Goal: Task Accomplishment & Management: Manage account settings

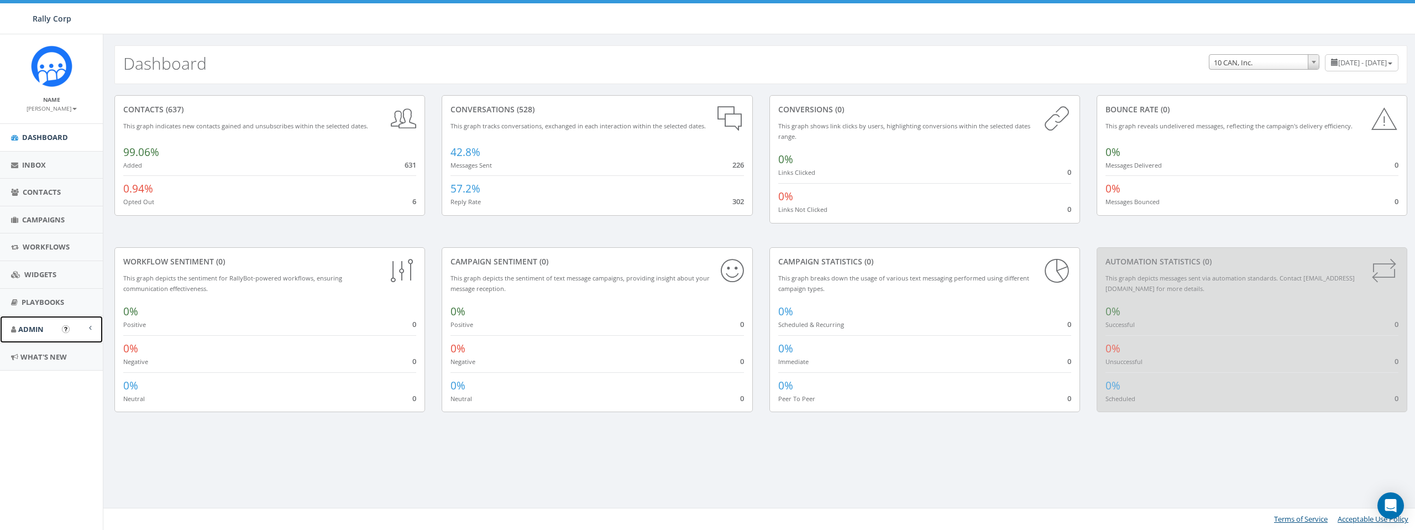
click at [35, 324] on span "Admin" at bounding box center [30, 329] width 25 height 10
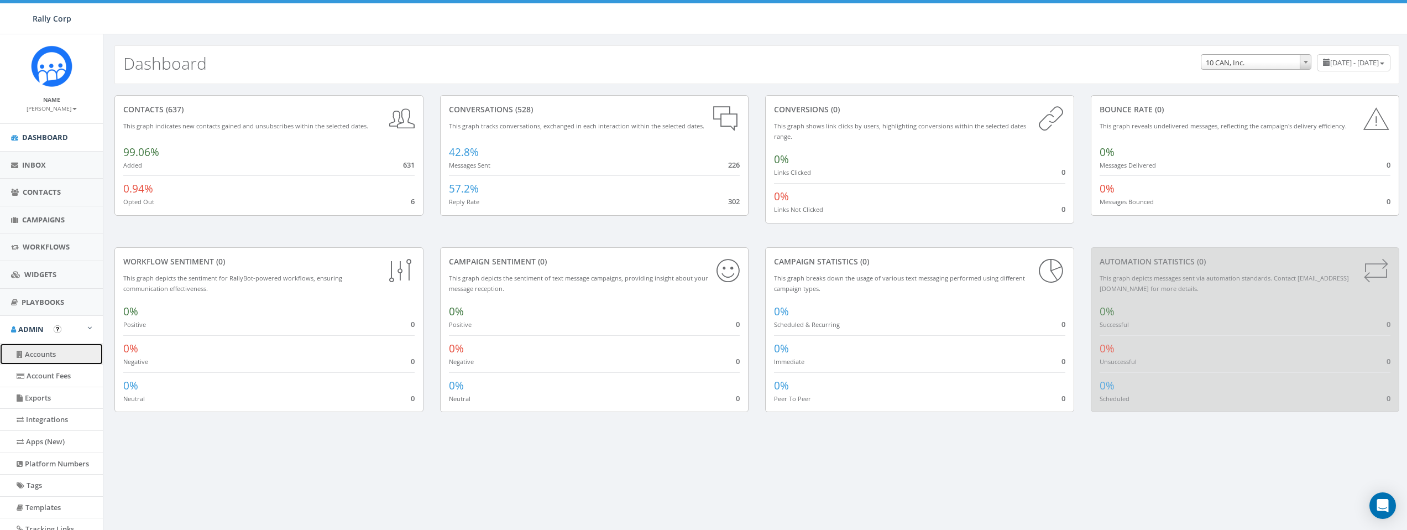
click at [48, 352] on link "Accounts" at bounding box center [51, 354] width 103 height 22
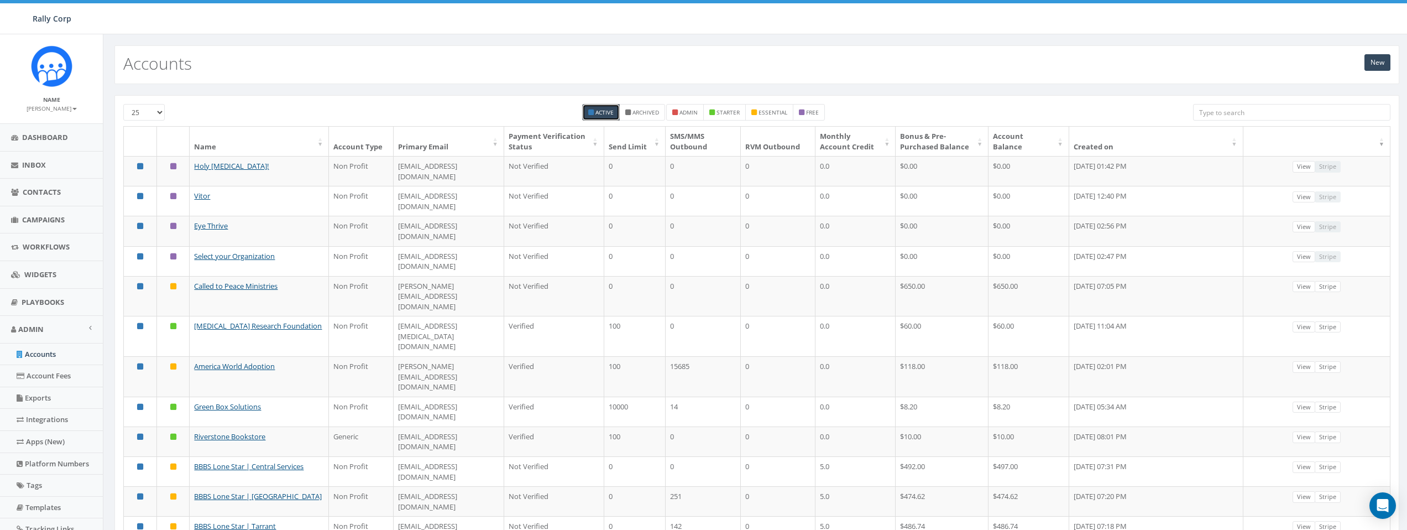
click at [1257, 116] on input "search" at bounding box center [1291, 112] width 197 height 17
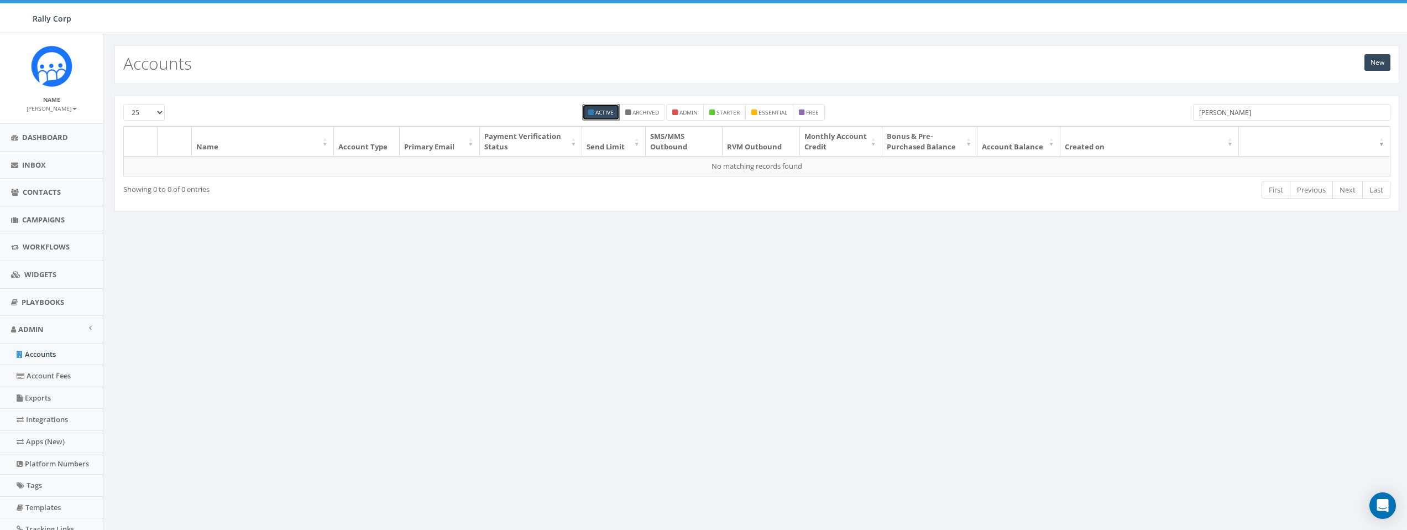
click at [1258, 113] on input "Carol Roleder" at bounding box center [1291, 112] width 197 height 17
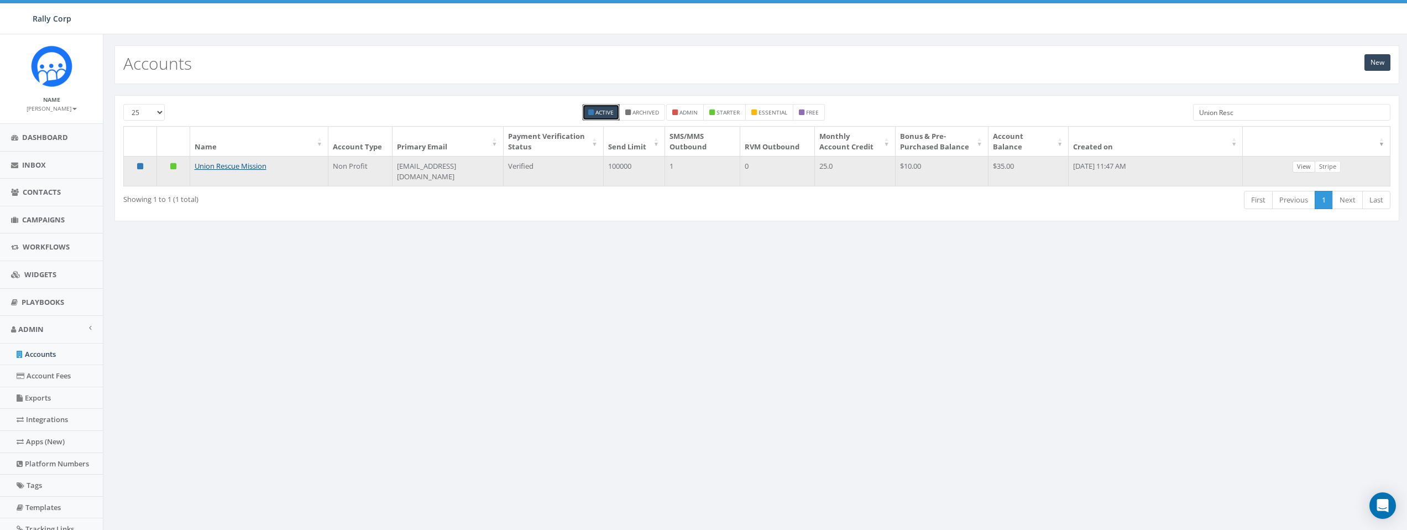
type input "Union Resc"
click at [1311, 166] on link "View" at bounding box center [1304, 167] width 23 height 12
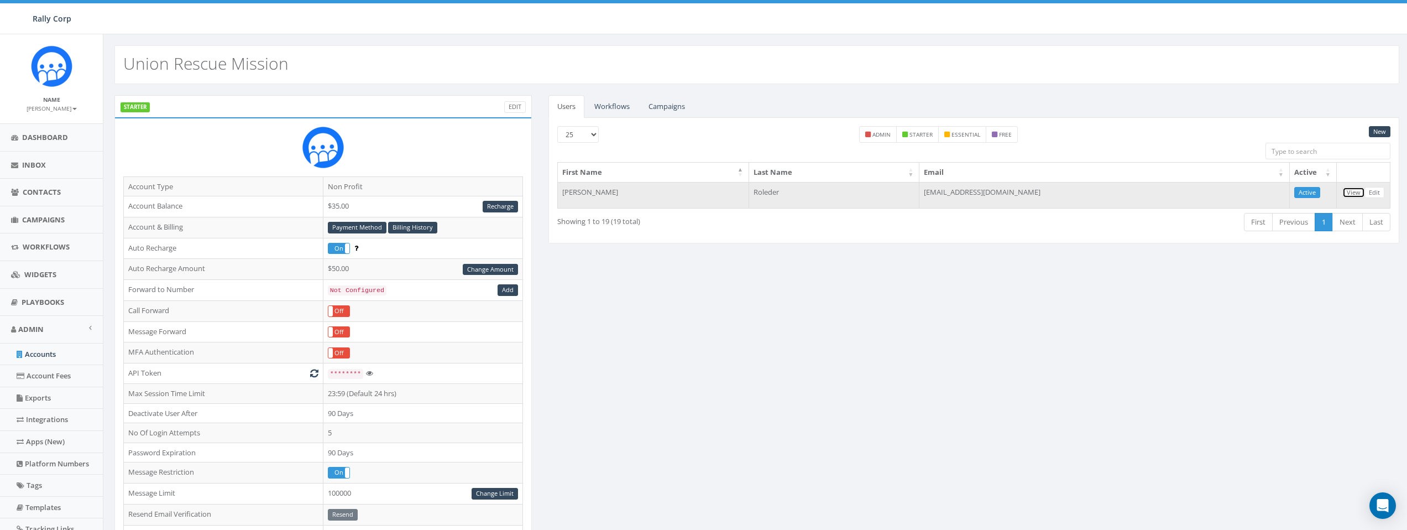
click at [1354, 192] on link "View" at bounding box center [1353, 193] width 23 height 12
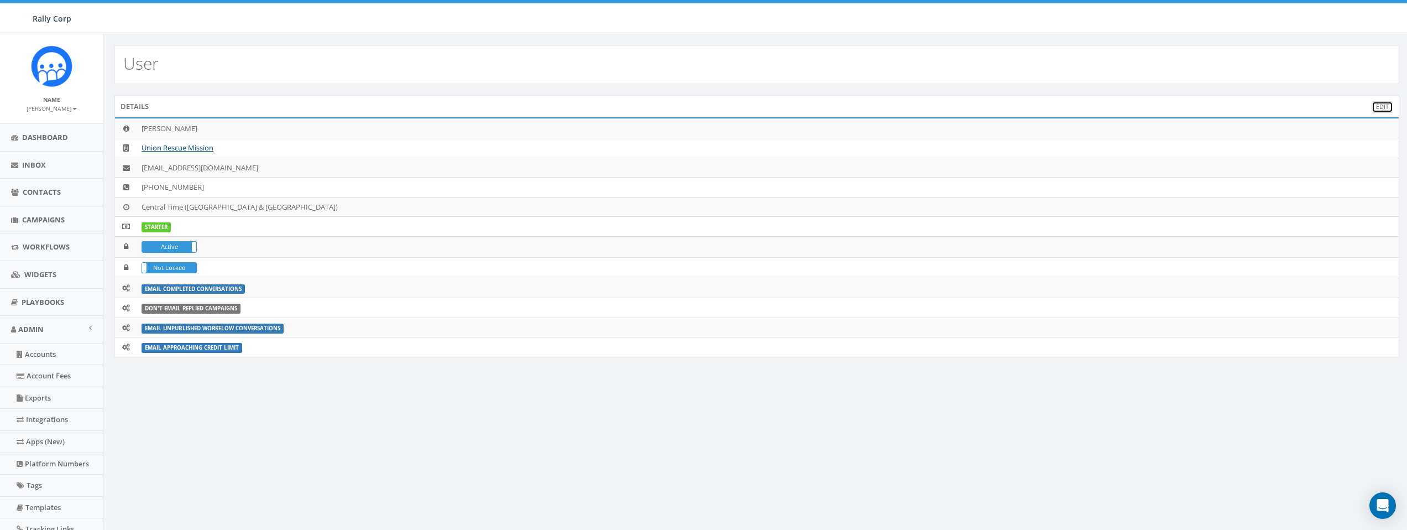
click at [1378, 109] on link "Edit" at bounding box center [1383, 107] width 22 height 12
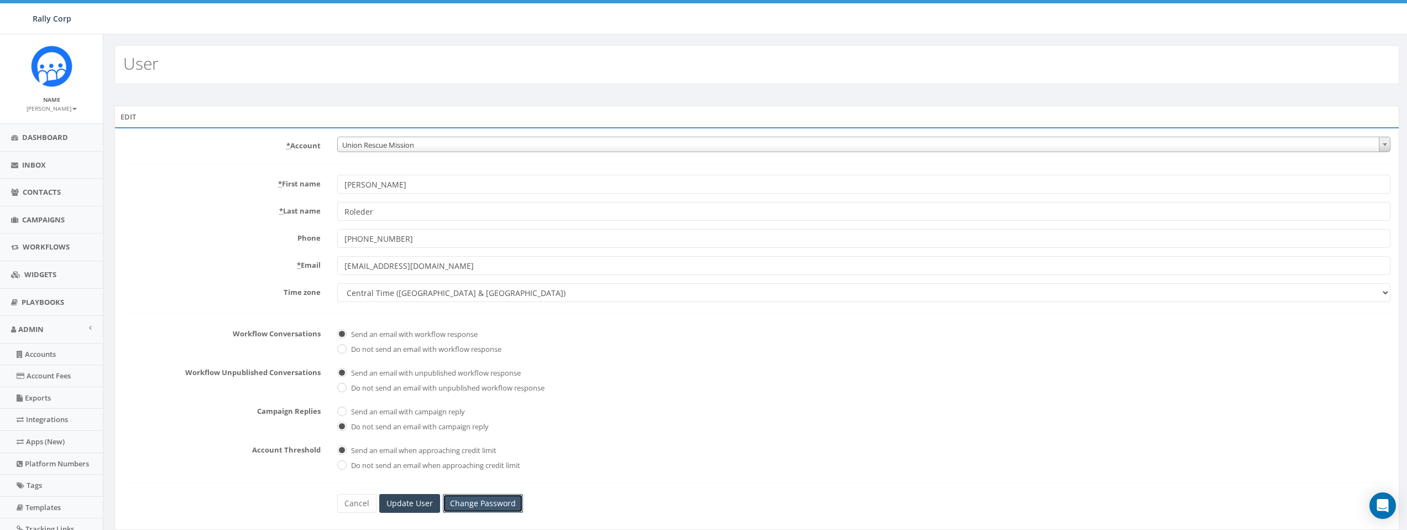
click at [497, 499] on link "Change Password" at bounding box center [483, 503] width 80 height 19
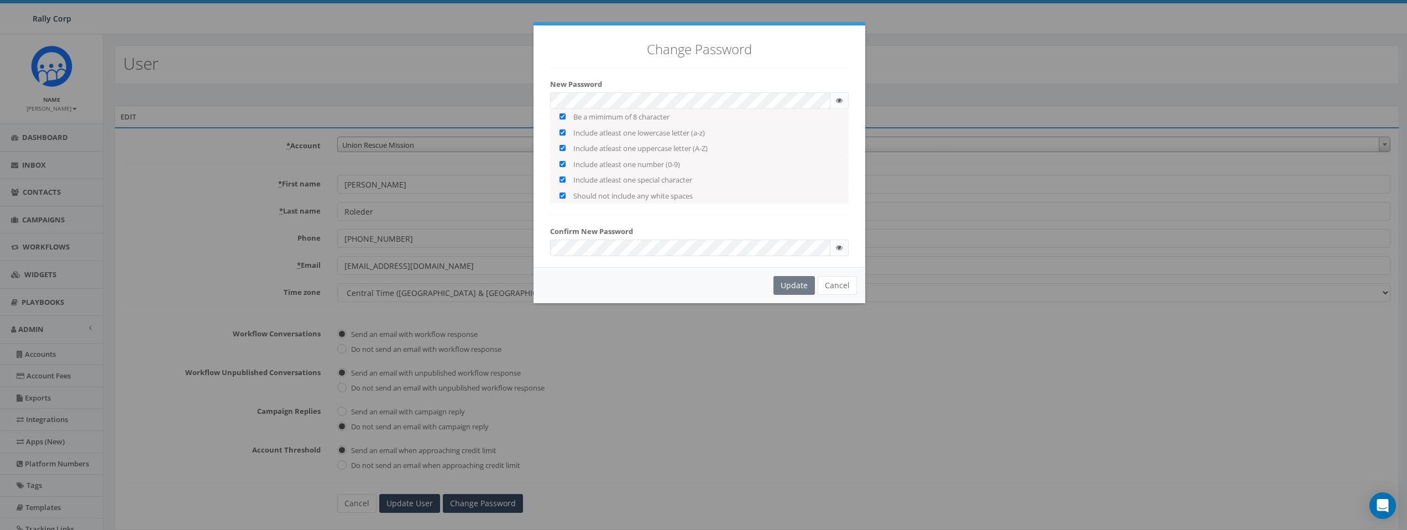
checkbox input "true"
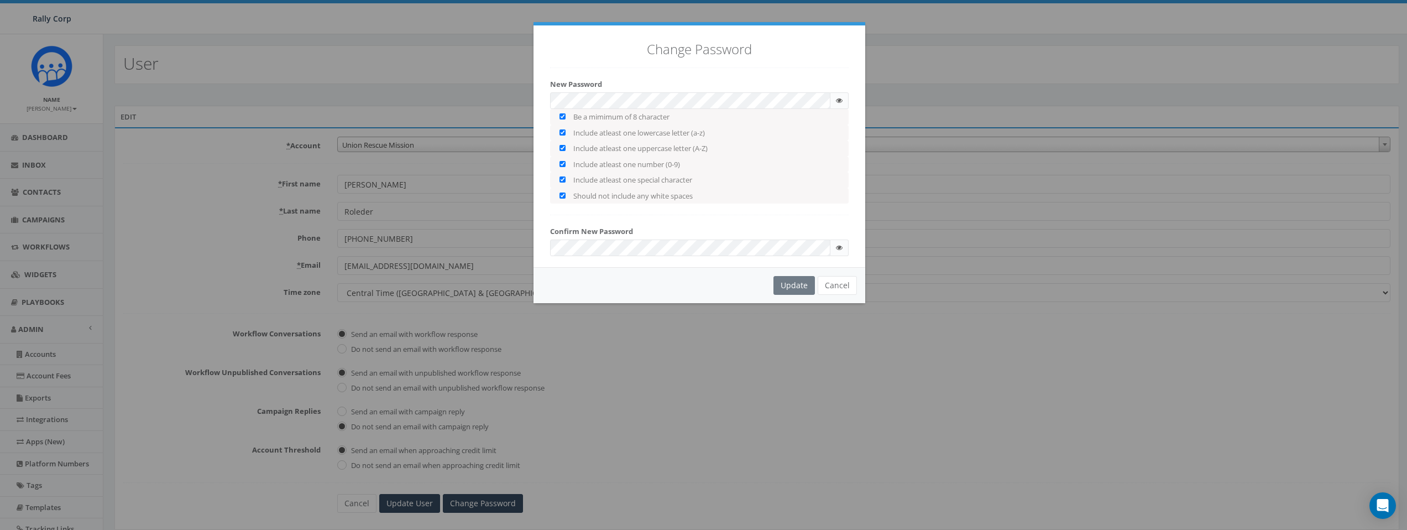
checkbox input "true"
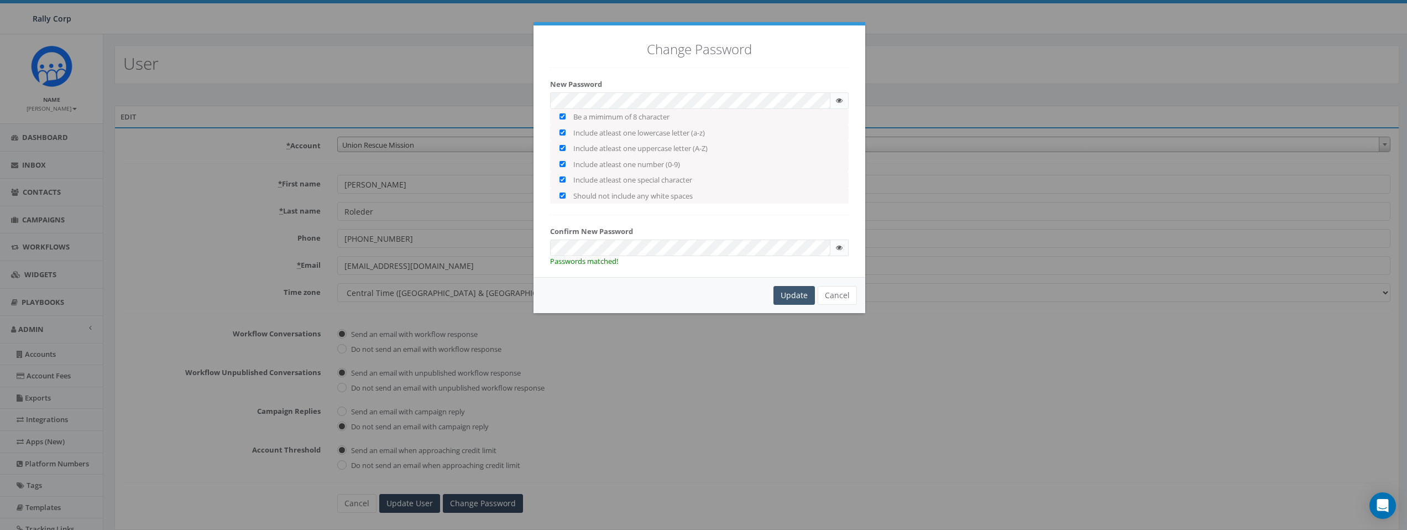
click at [789, 291] on div "Update" at bounding box center [793, 295] width 41 height 19
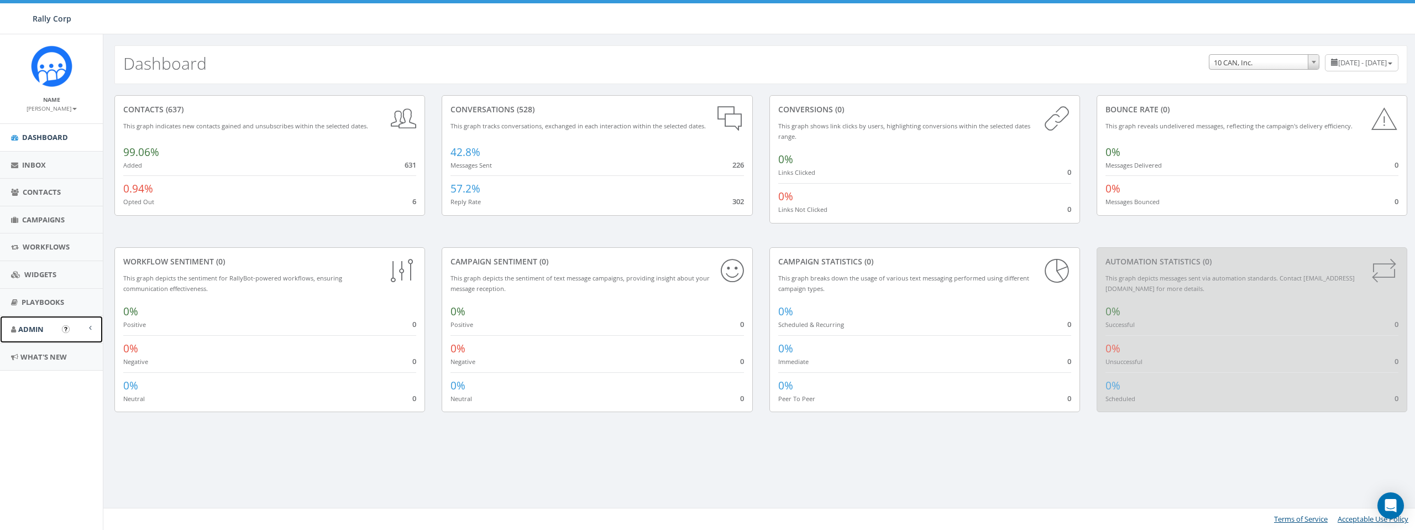
click at [39, 332] on span "Admin" at bounding box center [30, 329] width 25 height 10
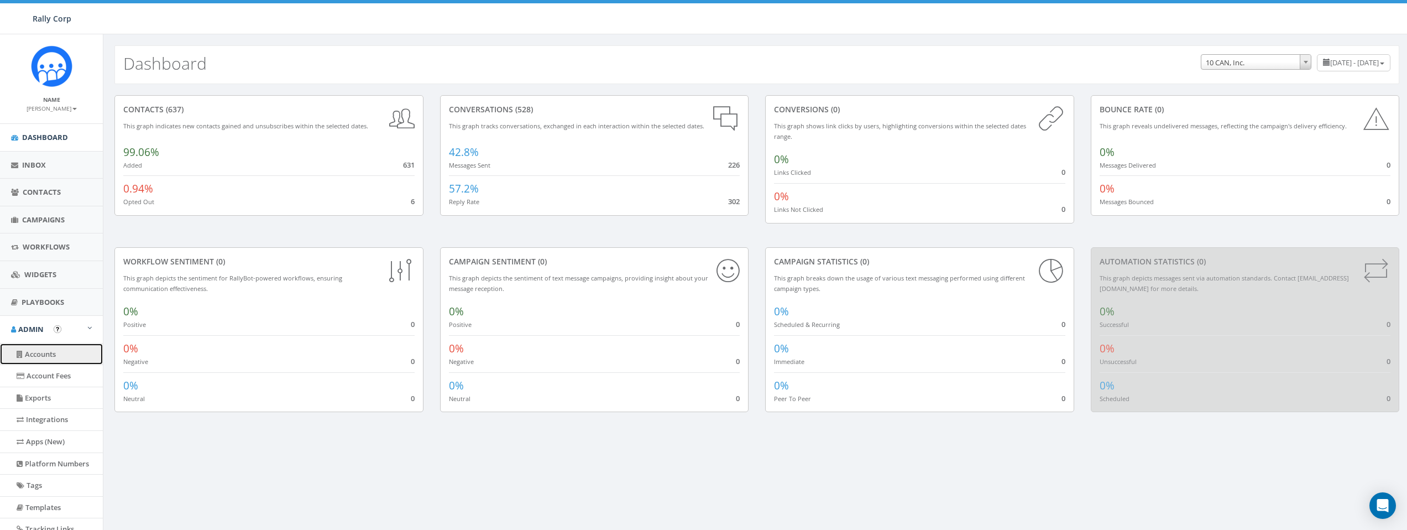
click at [44, 351] on link "Accounts" at bounding box center [51, 354] width 103 height 22
